Goal: Navigation & Orientation: Find specific page/section

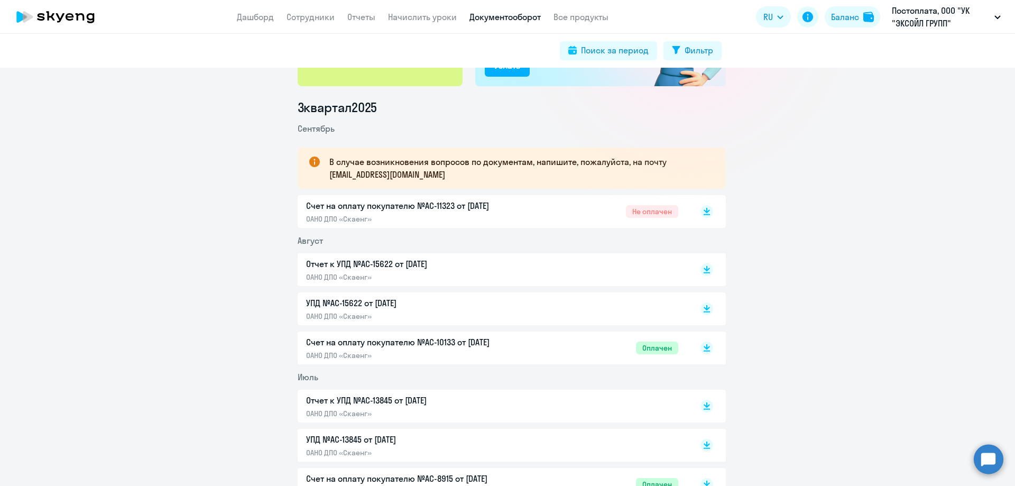
scroll to position [106, 0]
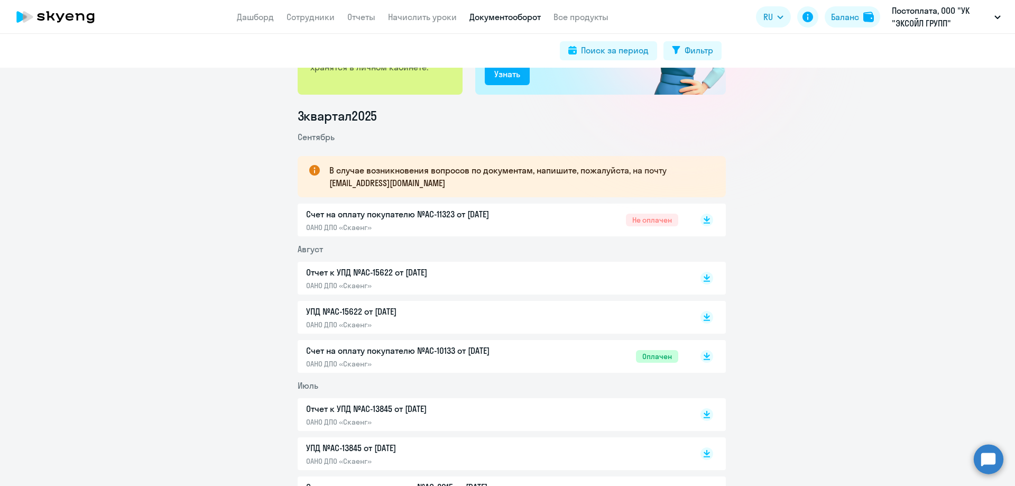
click at [390, 214] on p "Счет на оплату покупателю №AC-11323 от [DATE]" at bounding box center [417, 214] width 222 height 13
click at [404, 274] on p "Отчет к УПД №AC-15622 от [DATE]" at bounding box center [417, 272] width 222 height 13
click at [302, 21] on link "Сотрудники" at bounding box center [310, 17] width 48 height 11
select select "30"
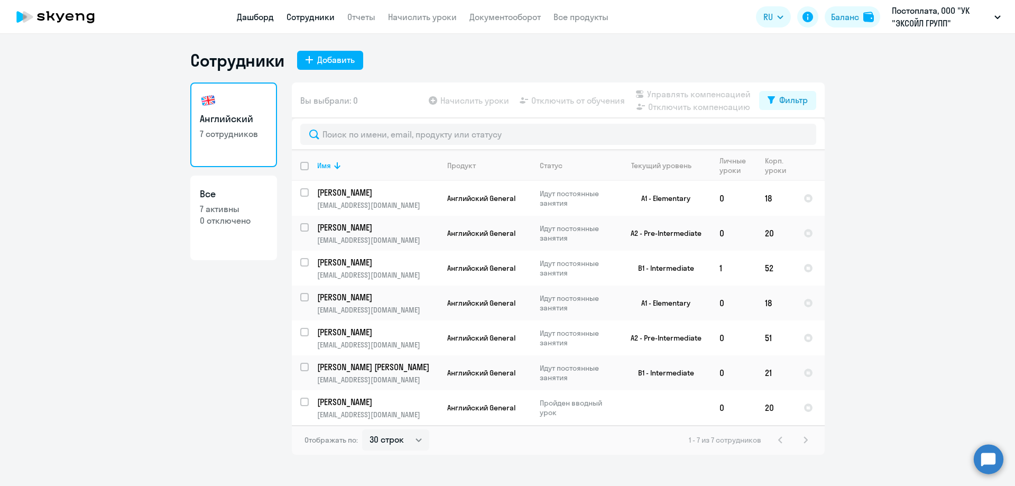
click at [265, 20] on link "Дашборд" at bounding box center [255, 17] width 37 height 11
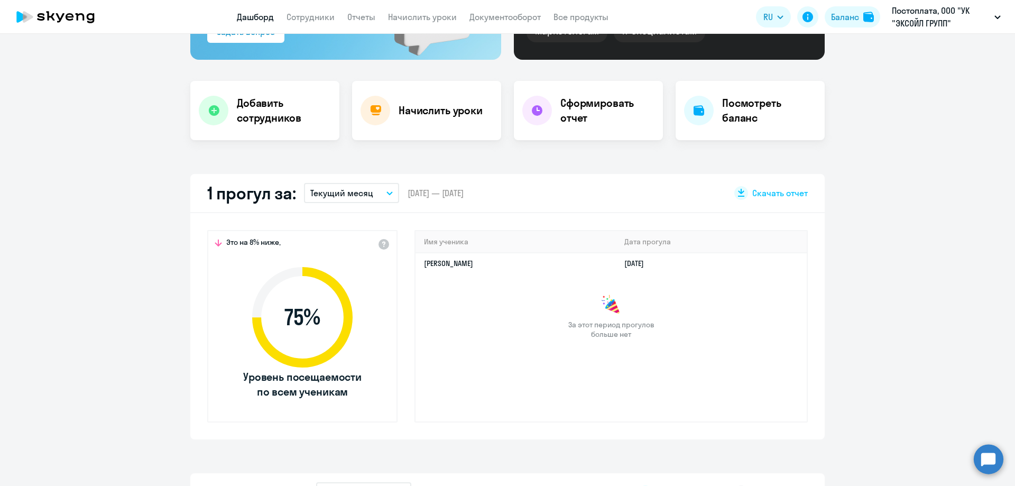
scroll to position [211, 0]
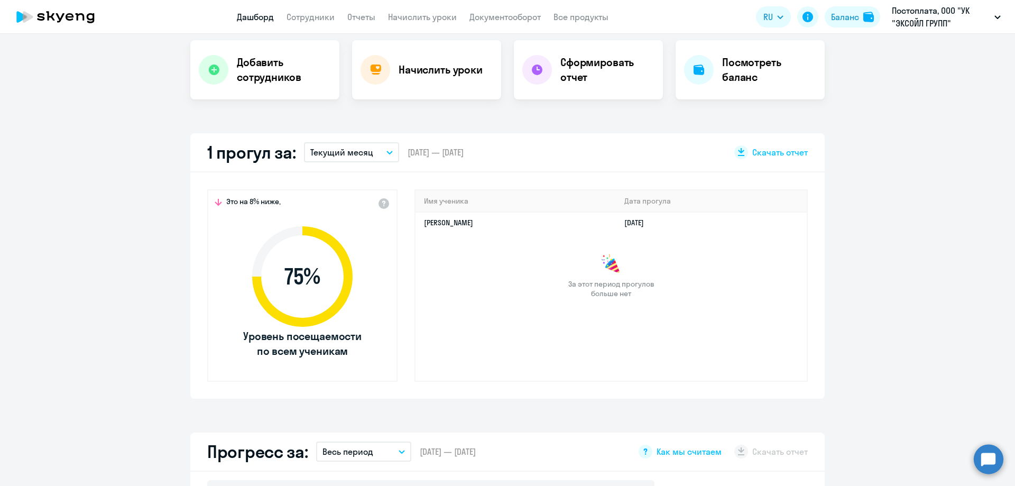
select select "30"
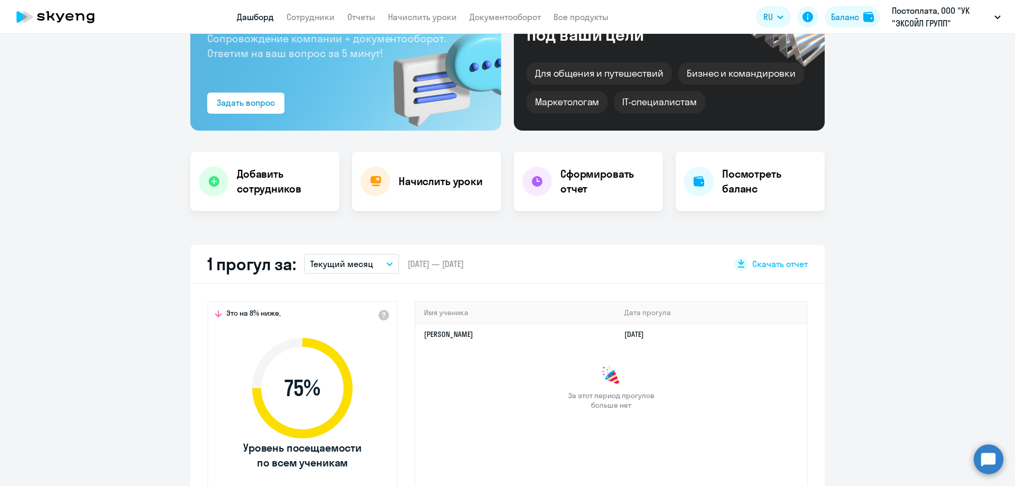
scroll to position [0, 0]
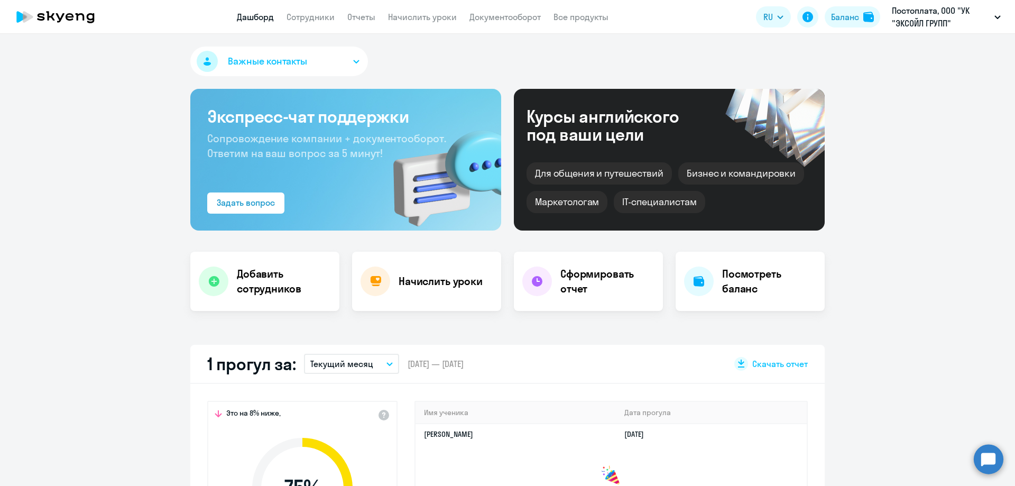
click at [498, 25] on app-header "Дашборд Сотрудники Отчеты Начислить уроки Документооборот Все продукты Дашборд …" at bounding box center [507, 17] width 1015 height 34
click at [501, 22] on app-menu-item-link "Документооборот" at bounding box center [504, 17] width 71 height 13
click at [505, 20] on link "Документооборот" at bounding box center [504, 17] width 71 height 11
